Goal: Information Seeking & Learning: Learn about a topic

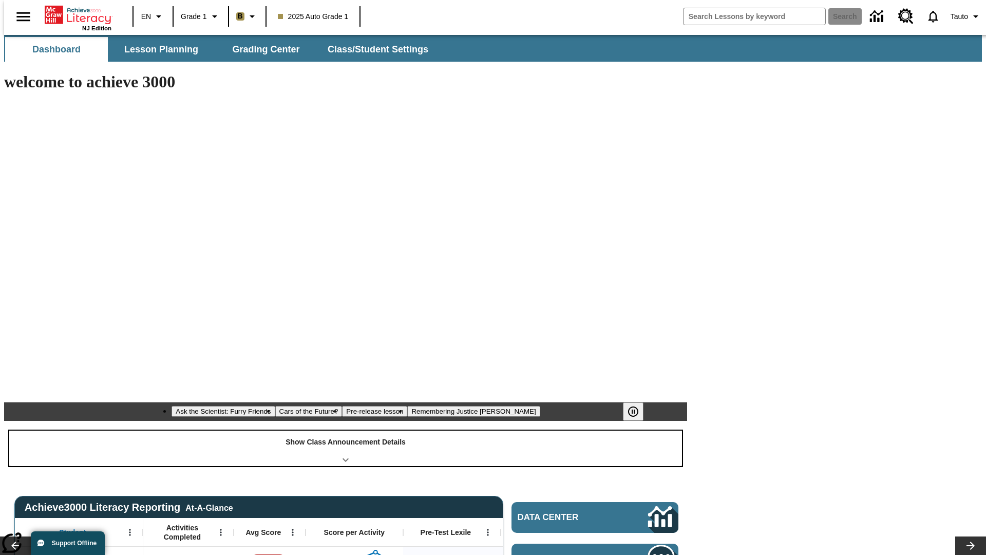
click at [346, 430] on div "Show Class Announcement Details" at bounding box center [345, 447] width 673 height 35
